Goal: Information Seeking & Learning: Learn about a topic

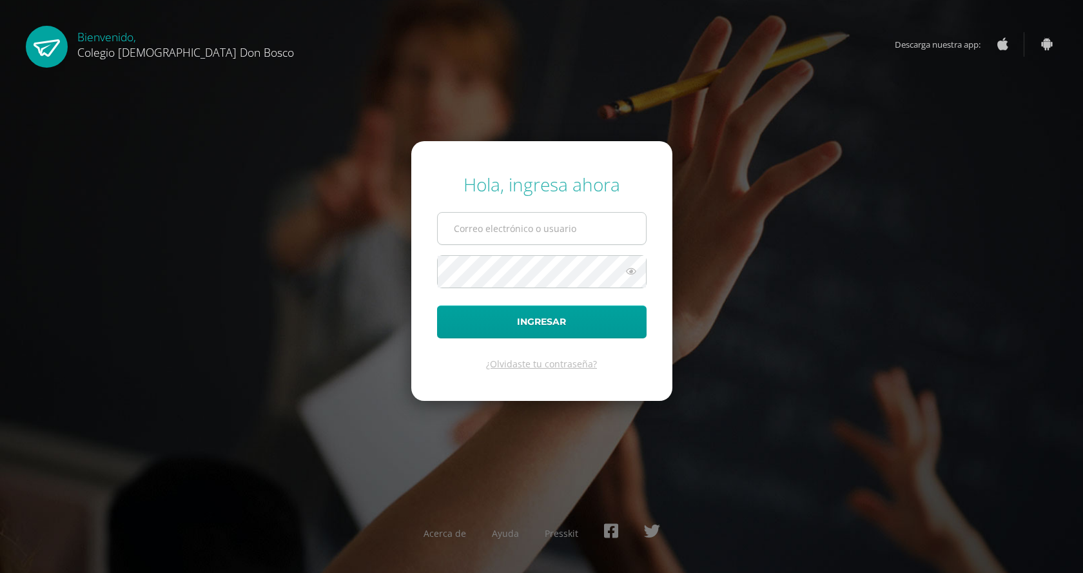
click at [476, 222] on input "text" at bounding box center [542, 229] width 208 height 32
click at [568, 238] on input "l.chavez.3cdb@gmail.com" at bounding box center [542, 229] width 208 height 32
type input "ja.chavez.1adb@gmail.com"
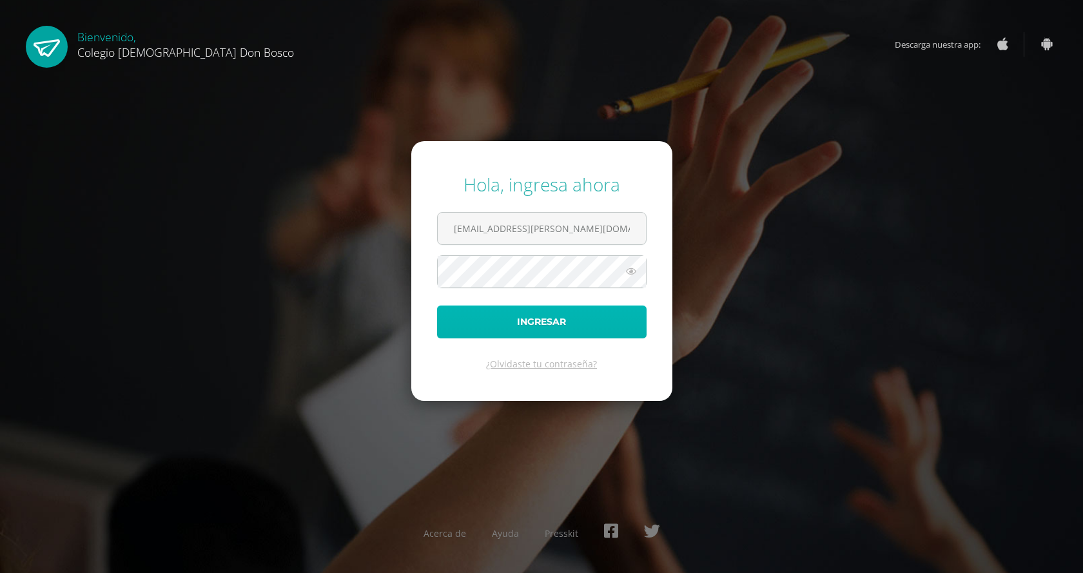
click at [585, 332] on button "Ingresar" at bounding box center [541, 322] width 209 height 33
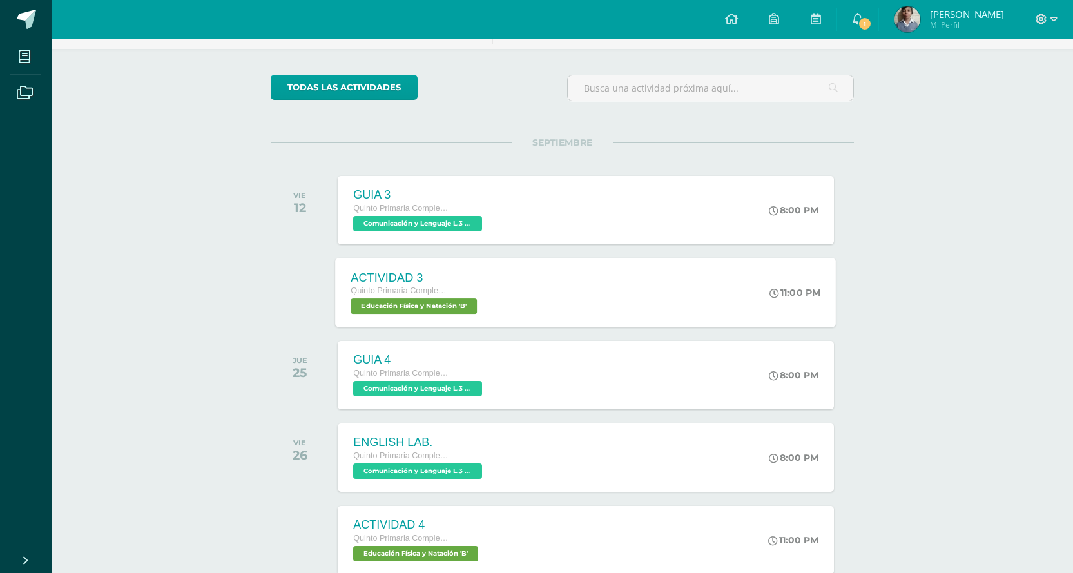
scroll to position [64, 0]
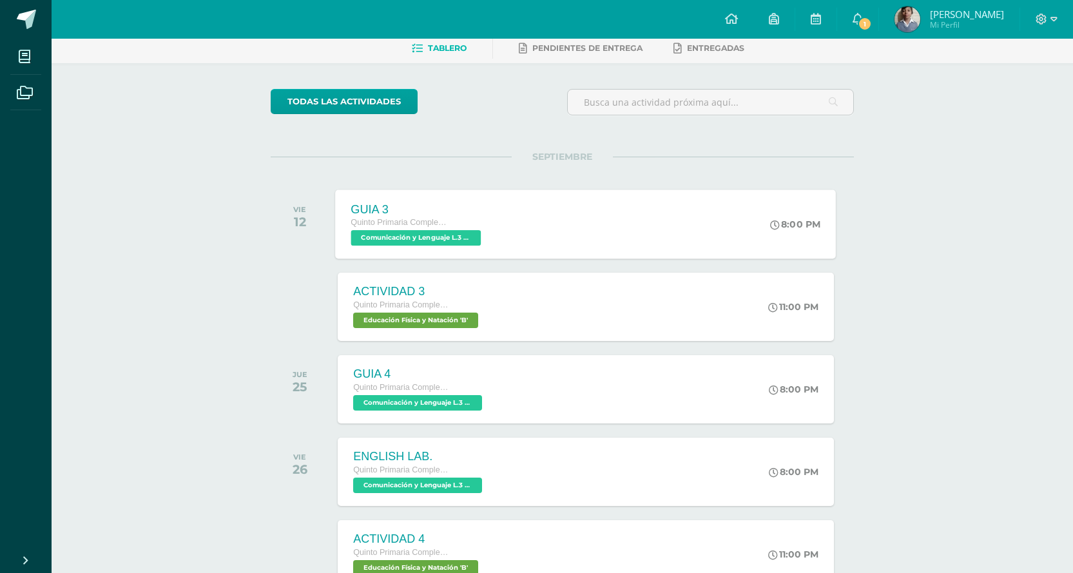
click at [532, 226] on div "GUIA 3 Quinto Primaria Complementaria Comunicación y Lenguaje L.3 (Inglés y Lab…" at bounding box center [586, 224] width 501 height 69
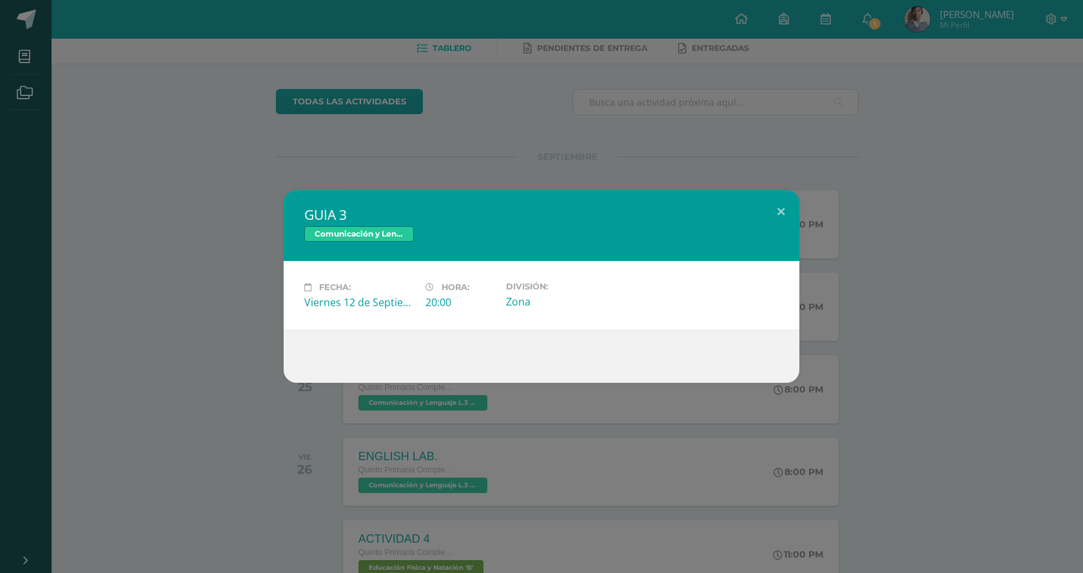
click at [352, 356] on div at bounding box center [541, 356] width 474 height 10
click at [770, 214] on button at bounding box center [781, 212] width 37 height 44
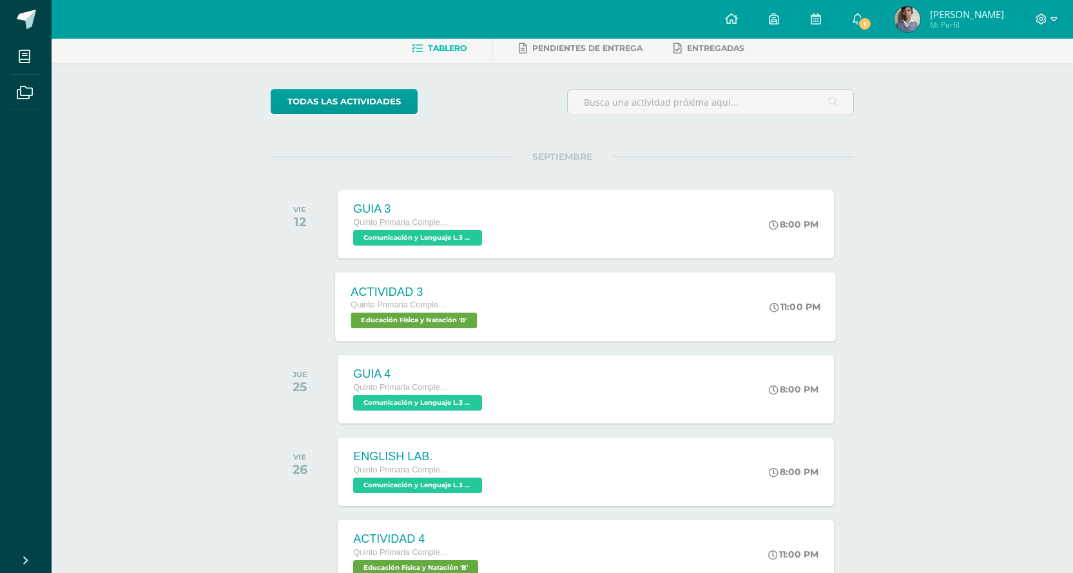
click at [605, 318] on div "ACTIVIDAD 3 Quinto Primaria Complementaria Educación Física y Natación 'B' 11:0…" at bounding box center [586, 306] width 501 height 69
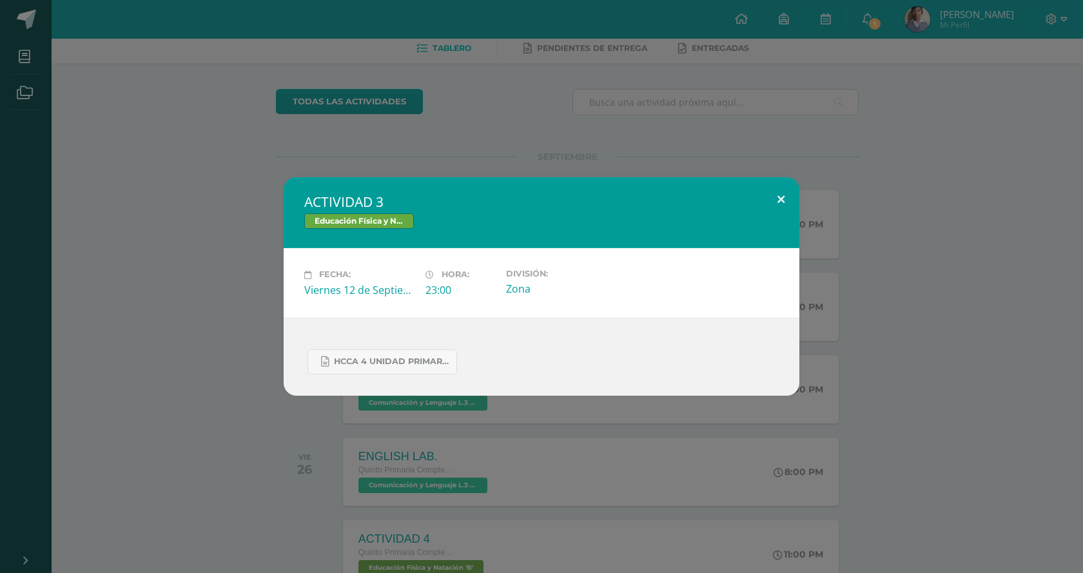
click at [778, 203] on button at bounding box center [781, 199] width 37 height 44
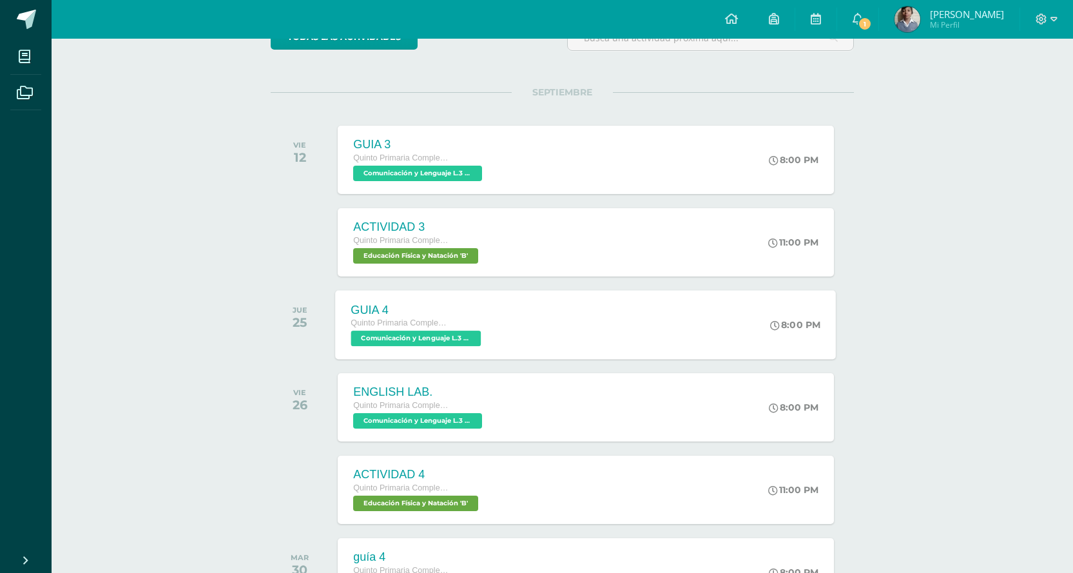
scroll to position [193, 0]
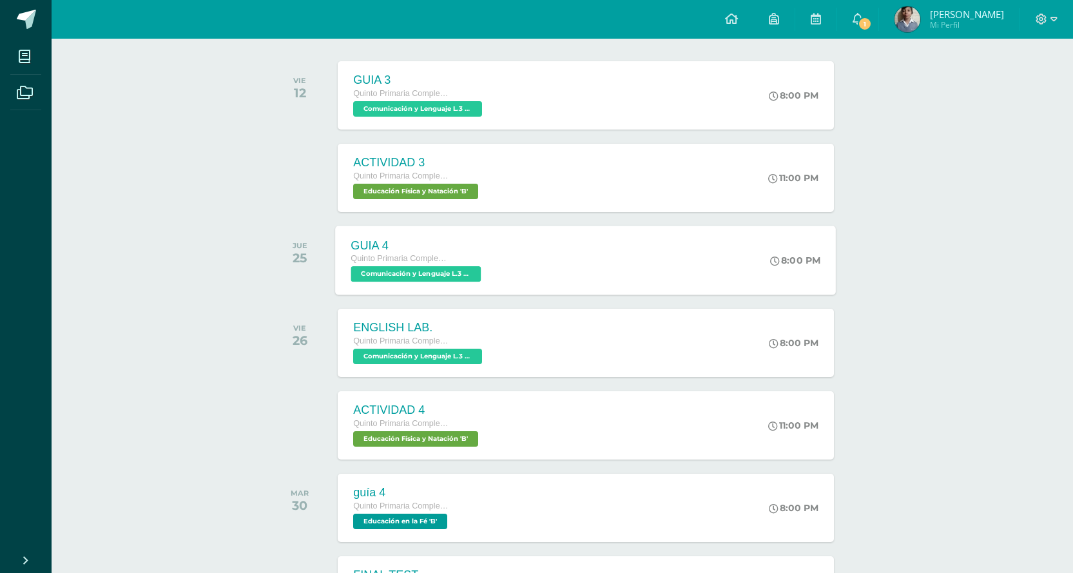
click at [568, 251] on div "GUIA 4 Quinto Primaria Complementaria Comunicación y Lenguaje L.3 (Inglés y Lab…" at bounding box center [586, 260] width 501 height 69
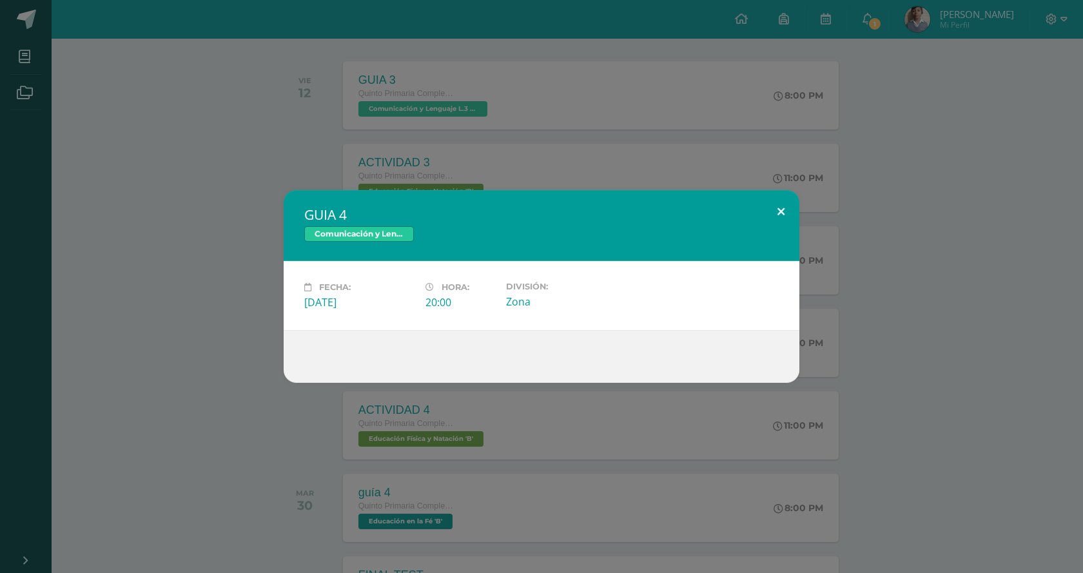
click at [777, 210] on button at bounding box center [781, 212] width 37 height 44
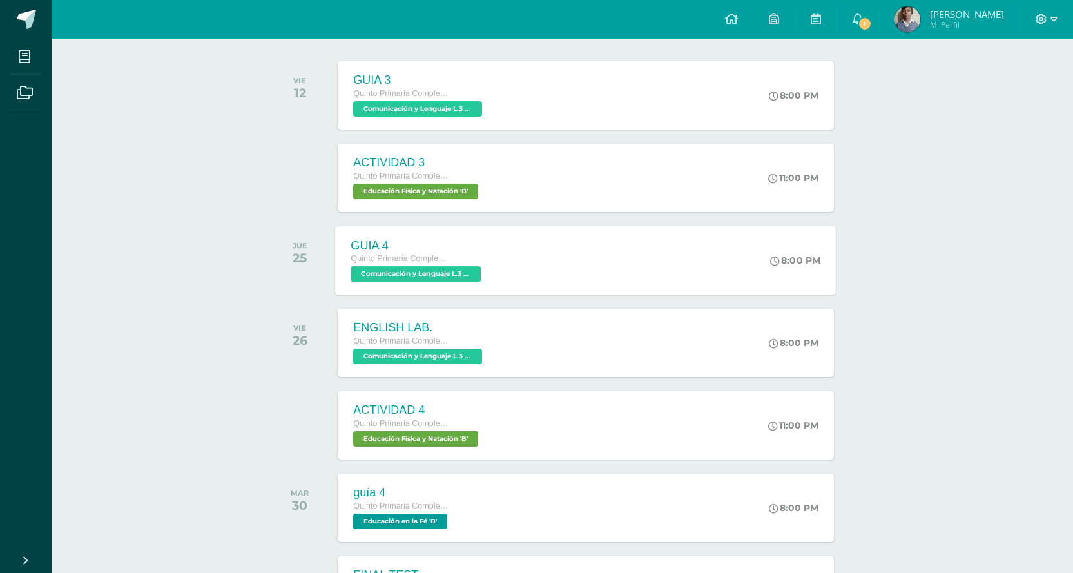
click at [497, 257] on div "GUIA 4 Quinto Primaria Complementaria Comunicación y Lenguaje L.3 (Inglés y Lab…" at bounding box center [418, 260] width 164 height 69
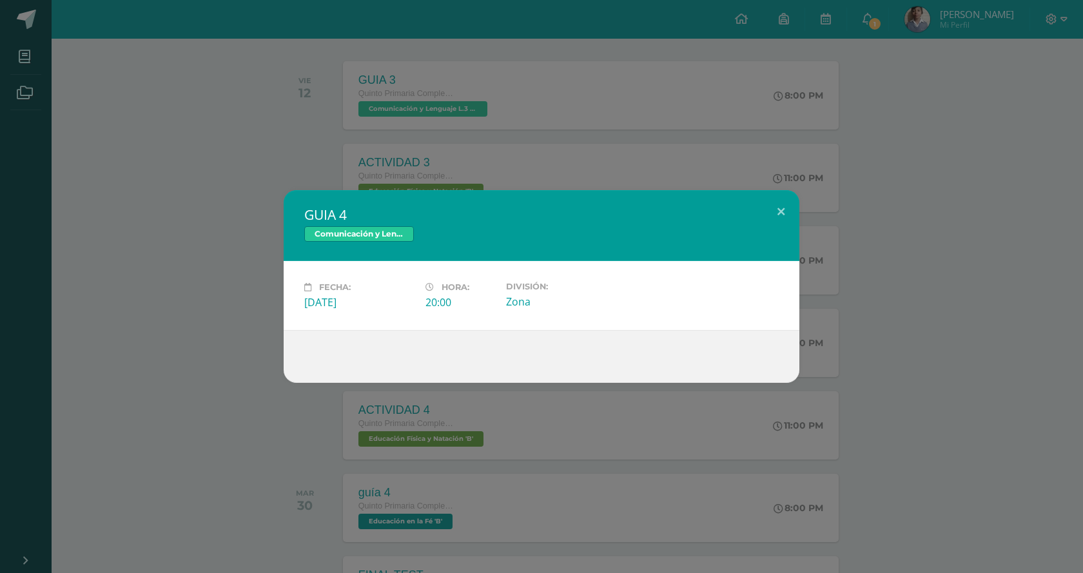
click at [442, 284] on span "Hora:" at bounding box center [456, 287] width 28 height 10
drag, startPoint x: 441, startPoint y: 284, endPoint x: 454, endPoint y: 296, distance: 17.8
click at [454, 296] on div "20:00" at bounding box center [460, 302] width 70 height 14
drag, startPoint x: 455, startPoint y: 291, endPoint x: 919, endPoint y: 387, distance: 473.8
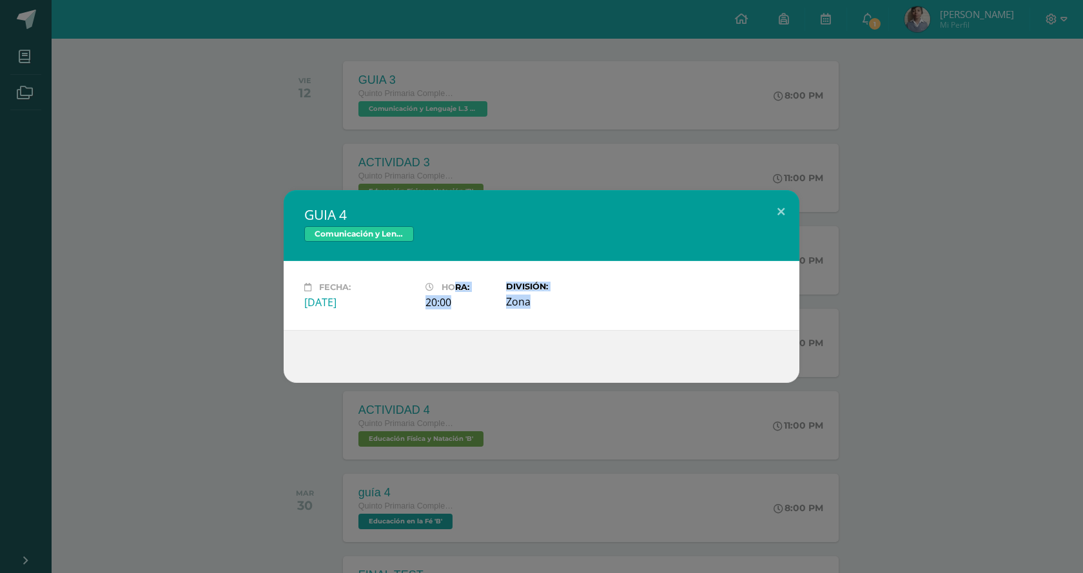
click at [919, 387] on div "GUIA 4 Comunicación y Lenguaje L.3 (Inglés y Laboratorio) Fecha: [DATE] Hora: 2…" at bounding box center [541, 286] width 1083 height 573
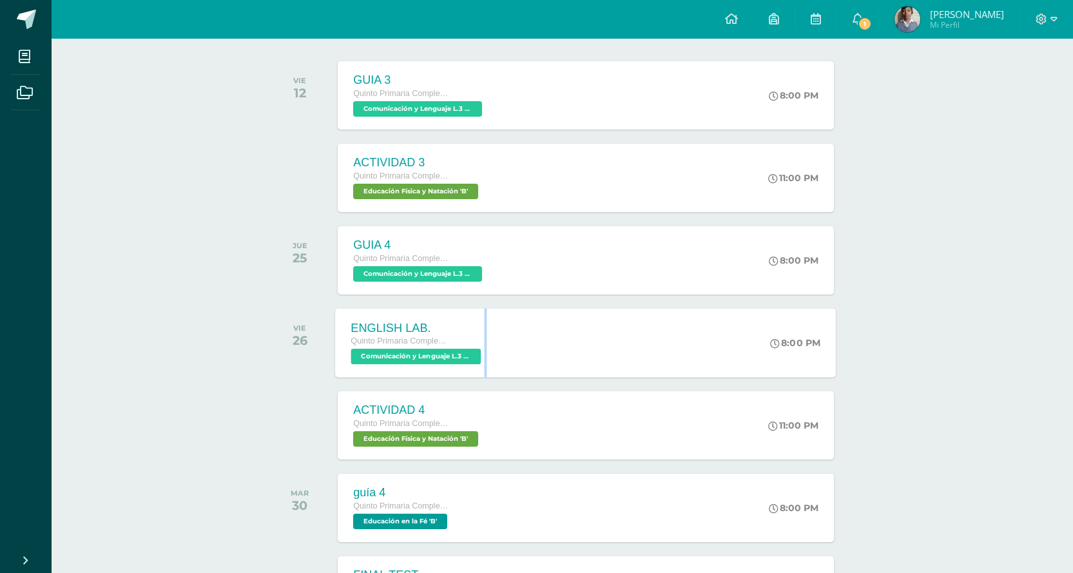
drag, startPoint x: 480, startPoint y: 360, endPoint x: 730, endPoint y: 361, distance: 250.7
click at [730, 361] on div "ENGLISH LAB. Quinto Primaria Complementaria Comunicación y Lenguaje L.3 (Inglés…" at bounding box center [586, 342] width 501 height 69
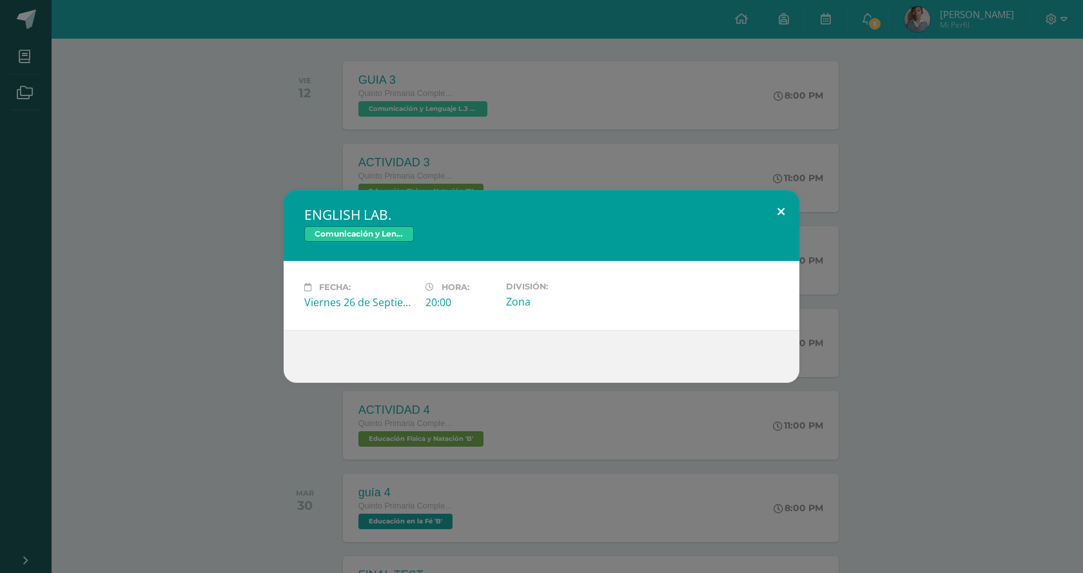
click at [790, 205] on button at bounding box center [781, 212] width 37 height 44
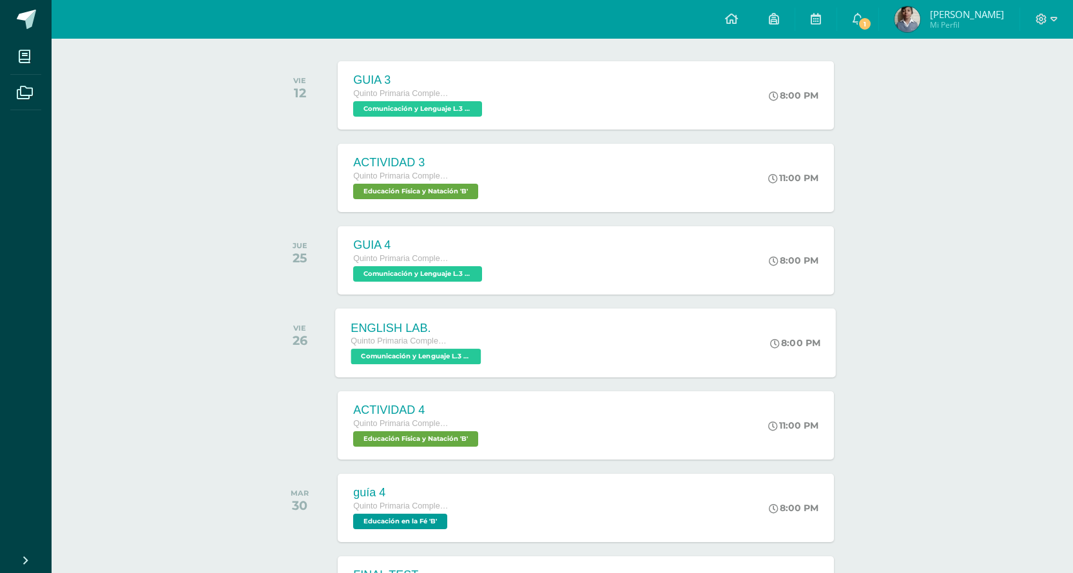
drag, startPoint x: 633, startPoint y: 325, endPoint x: 529, endPoint y: 358, distance: 109.1
click at [529, 358] on div "ENGLISH LAB. Quinto Primaria Complementaria Comunicación y Lenguaje L.3 (Inglés…" at bounding box center [586, 342] width 501 height 69
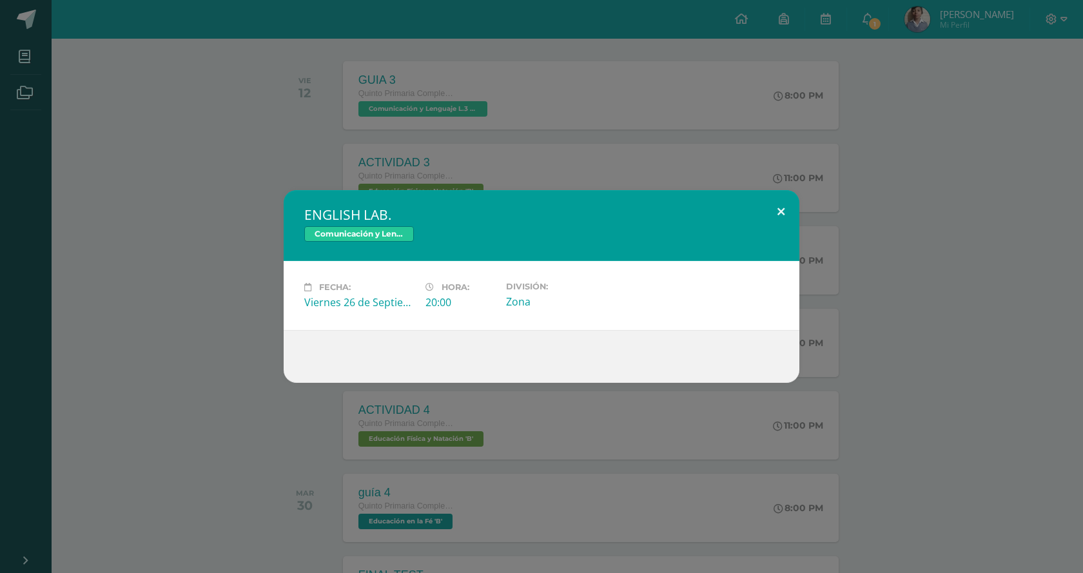
click at [767, 205] on button at bounding box center [781, 212] width 37 height 44
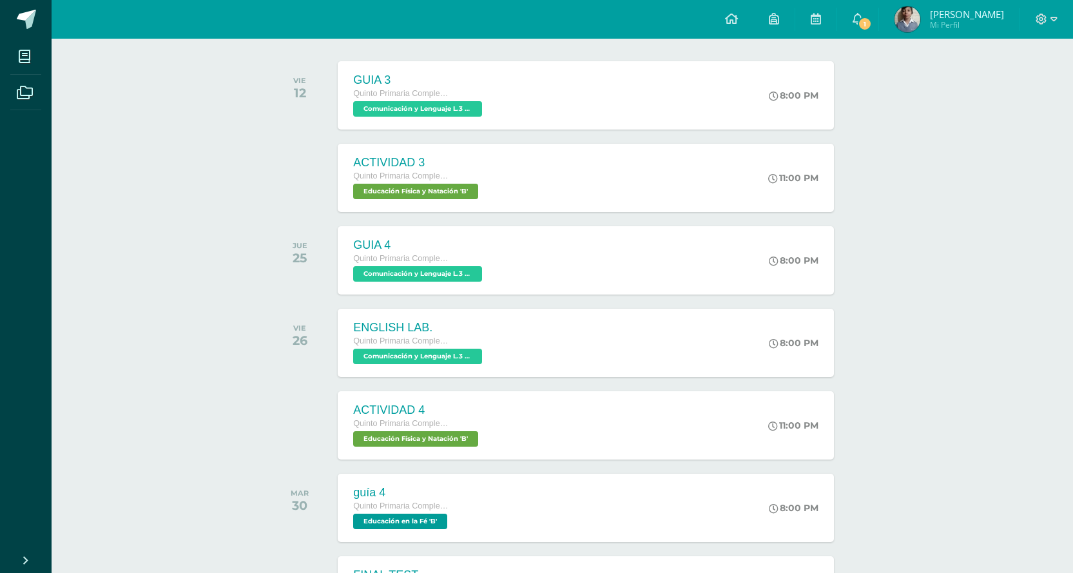
click at [183, 427] on div "Actividades recientes y próximas Tablero Pendientes de entrega Entregadas todas…" at bounding box center [563, 436] width 1022 height 1183
